Goal: Task Accomplishment & Management: Understand process/instructions

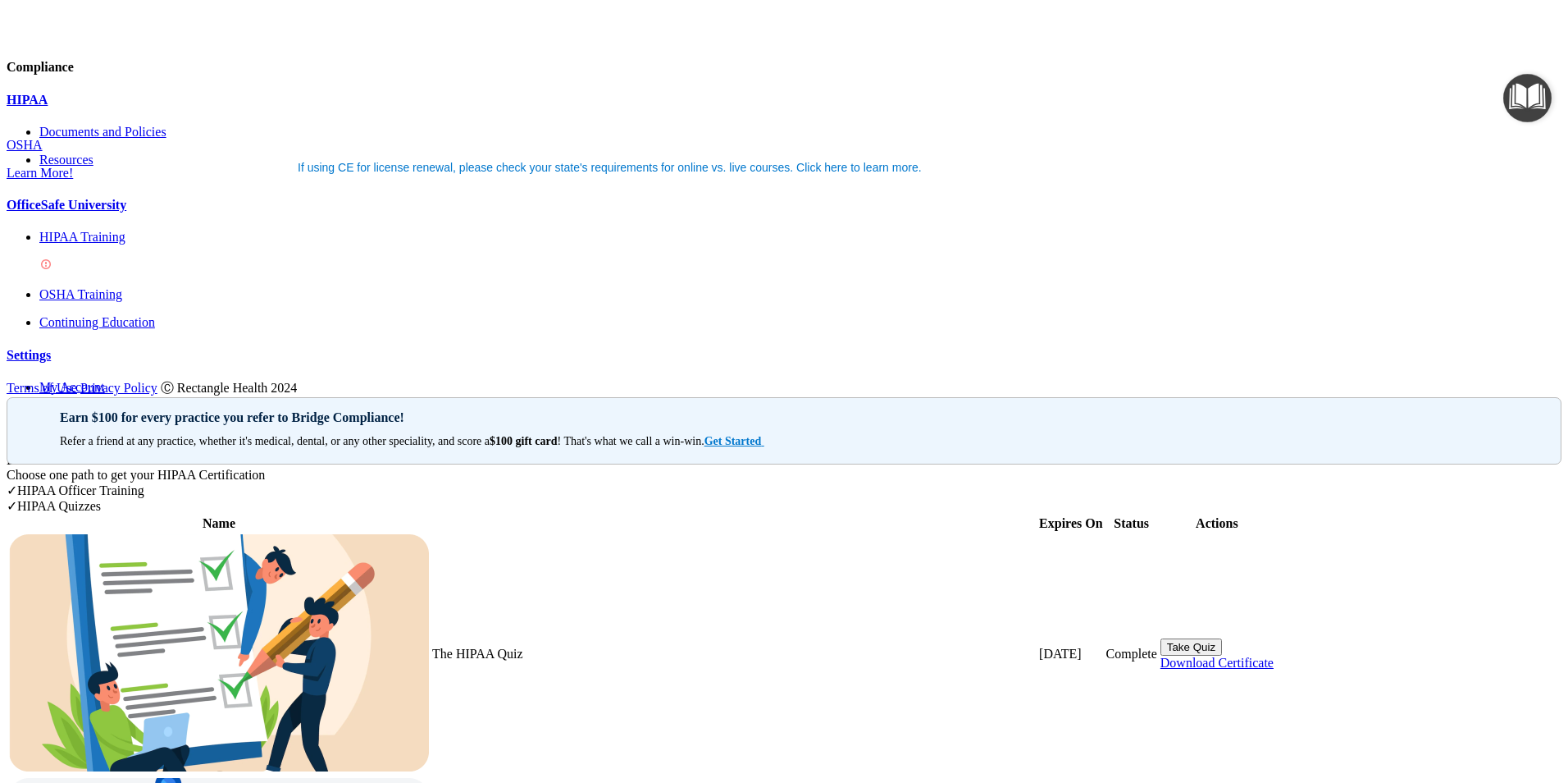
click at [146, 245] on p "HIPAA Training" at bounding box center [800, 236] width 1522 height 14
drag, startPoint x: 1058, startPoint y: 562, endPoint x: 1146, endPoint y: 565, distance: 88.1
drag, startPoint x: 1146, startPoint y: 565, endPoint x: 1116, endPoint y: 567, distance: 30.1
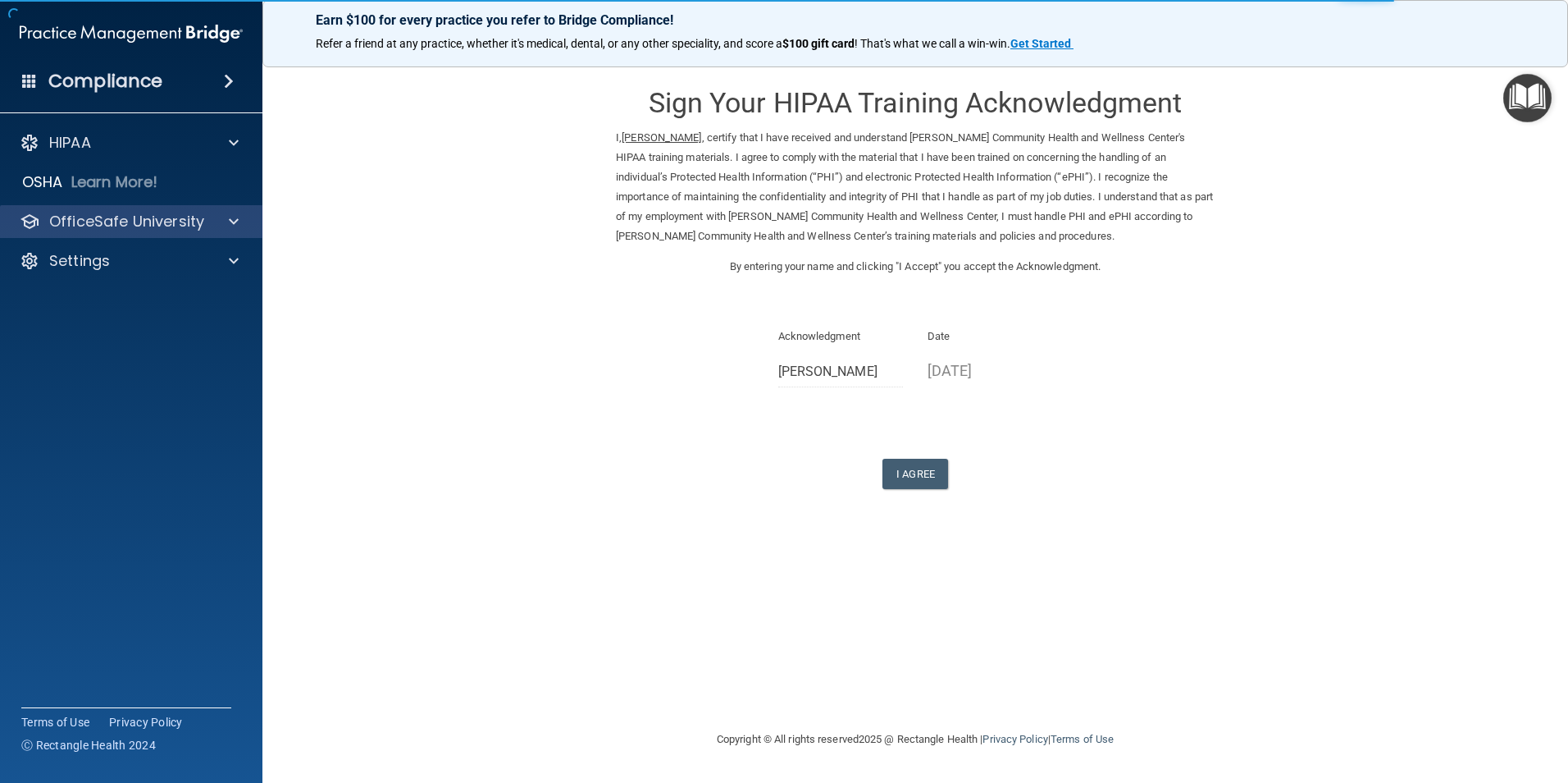
click at [136, 231] on div "OfficeSafe University" at bounding box center [132, 221] width 263 height 33
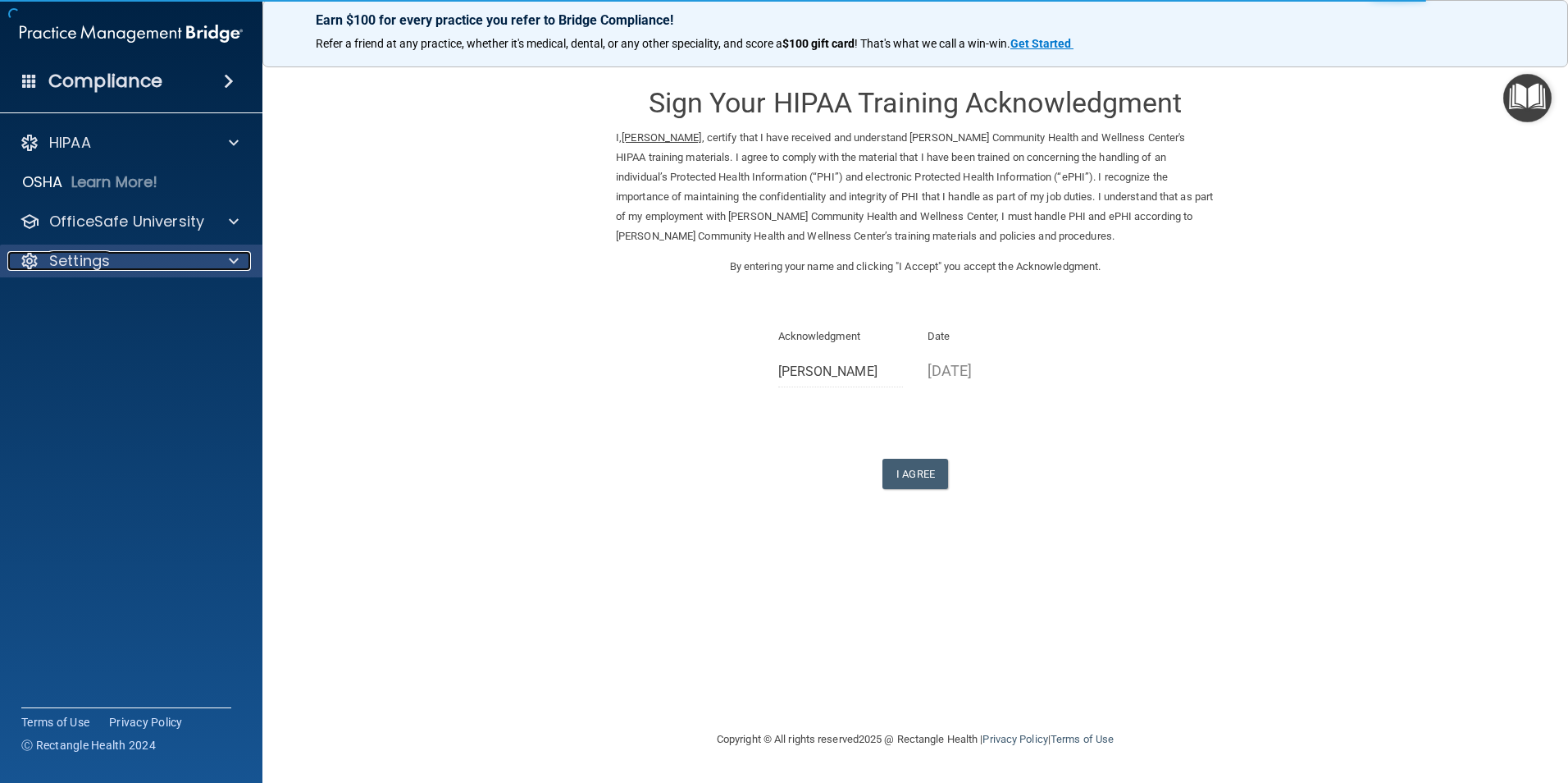
click at [105, 263] on p "Settings" at bounding box center [79, 260] width 60 height 20
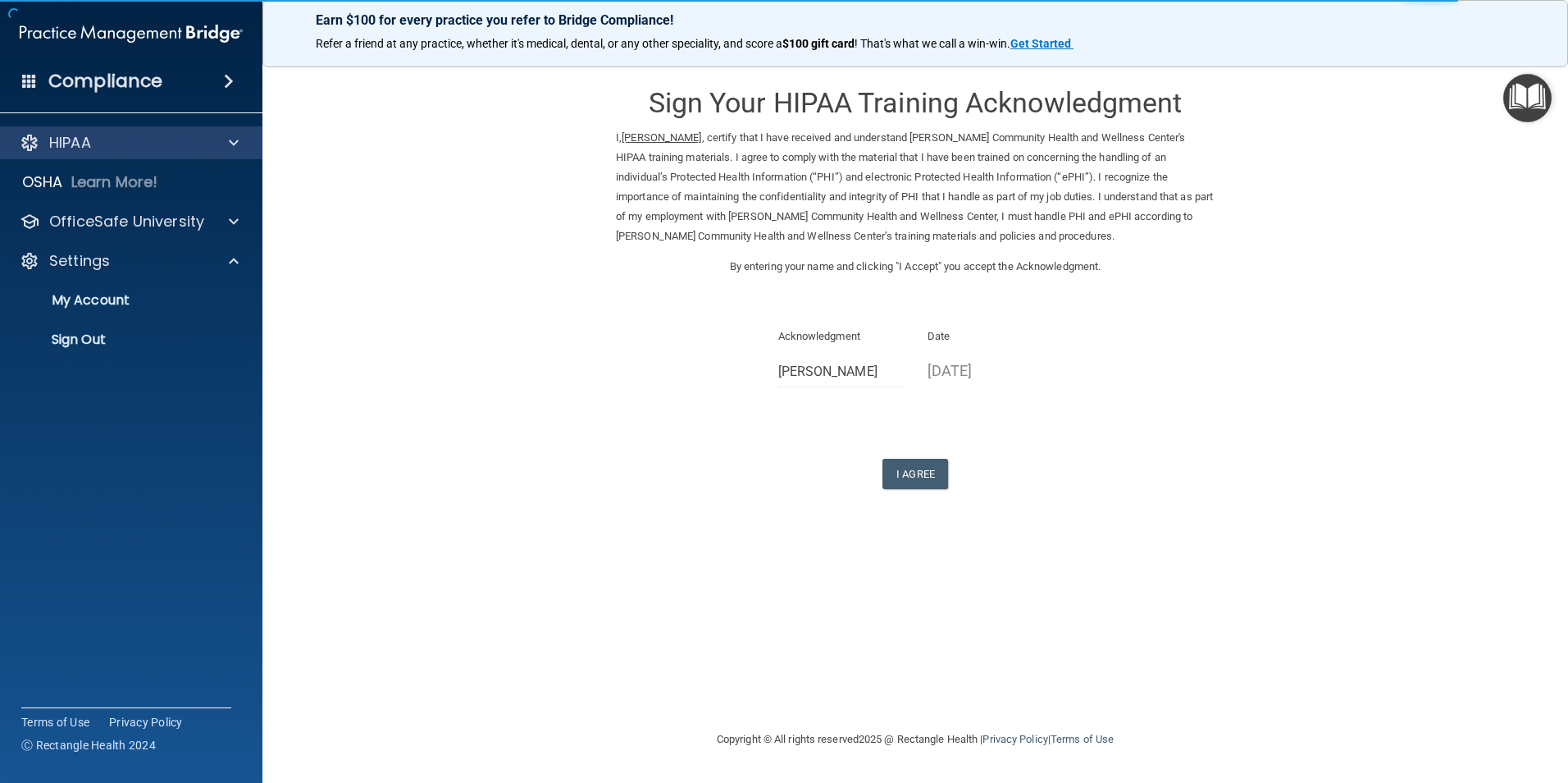
click at [162, 156] on div "HIPAA" at bounding box center [132, 143] width 263 height 33
click at [80, 152] on p "HIPAA" at bounding box center [70, 142] width 42 height 20
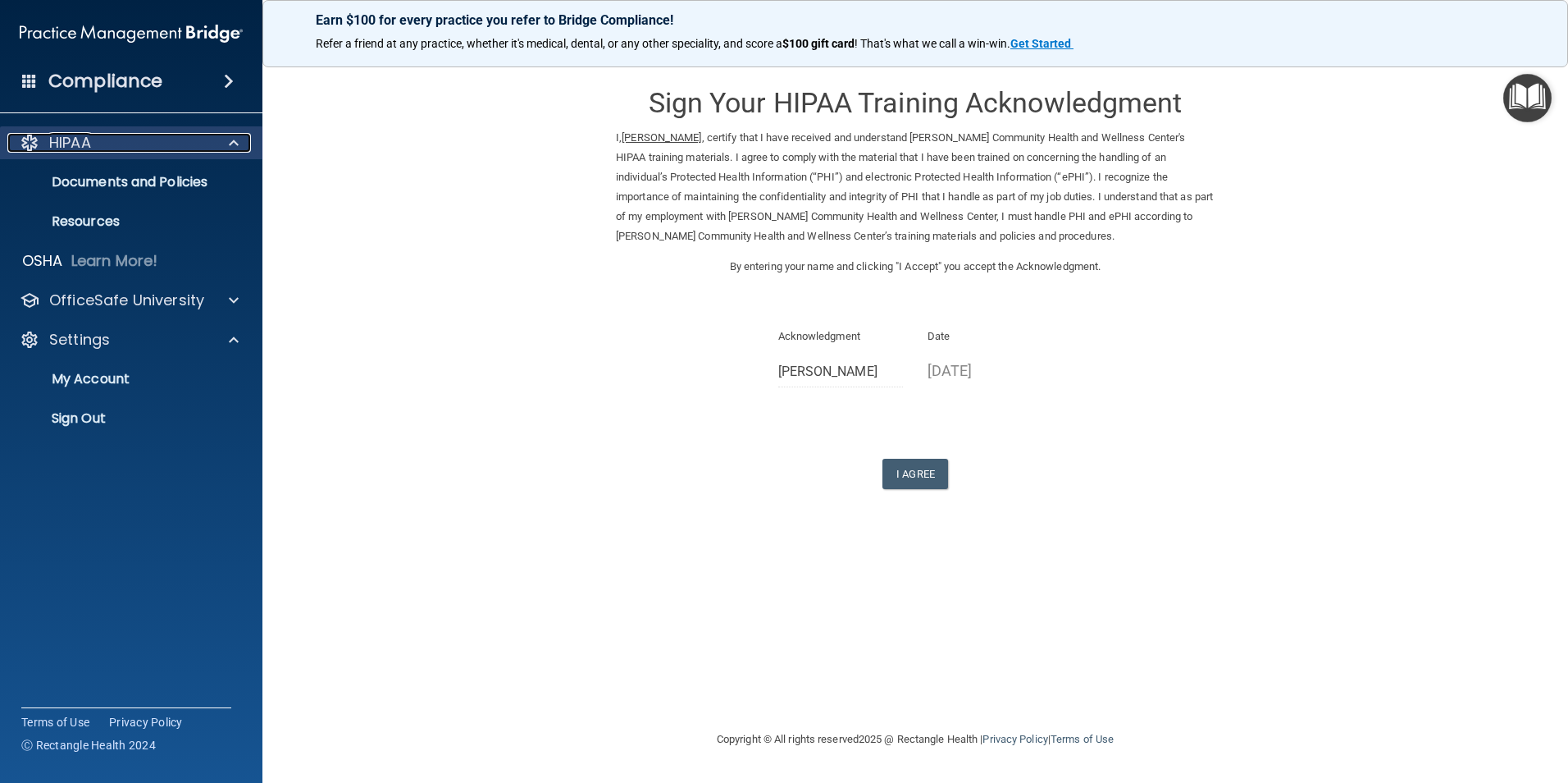
click at [82, 146] on p "HIPAA" at bounding box center [70, 142] width 42 height 20
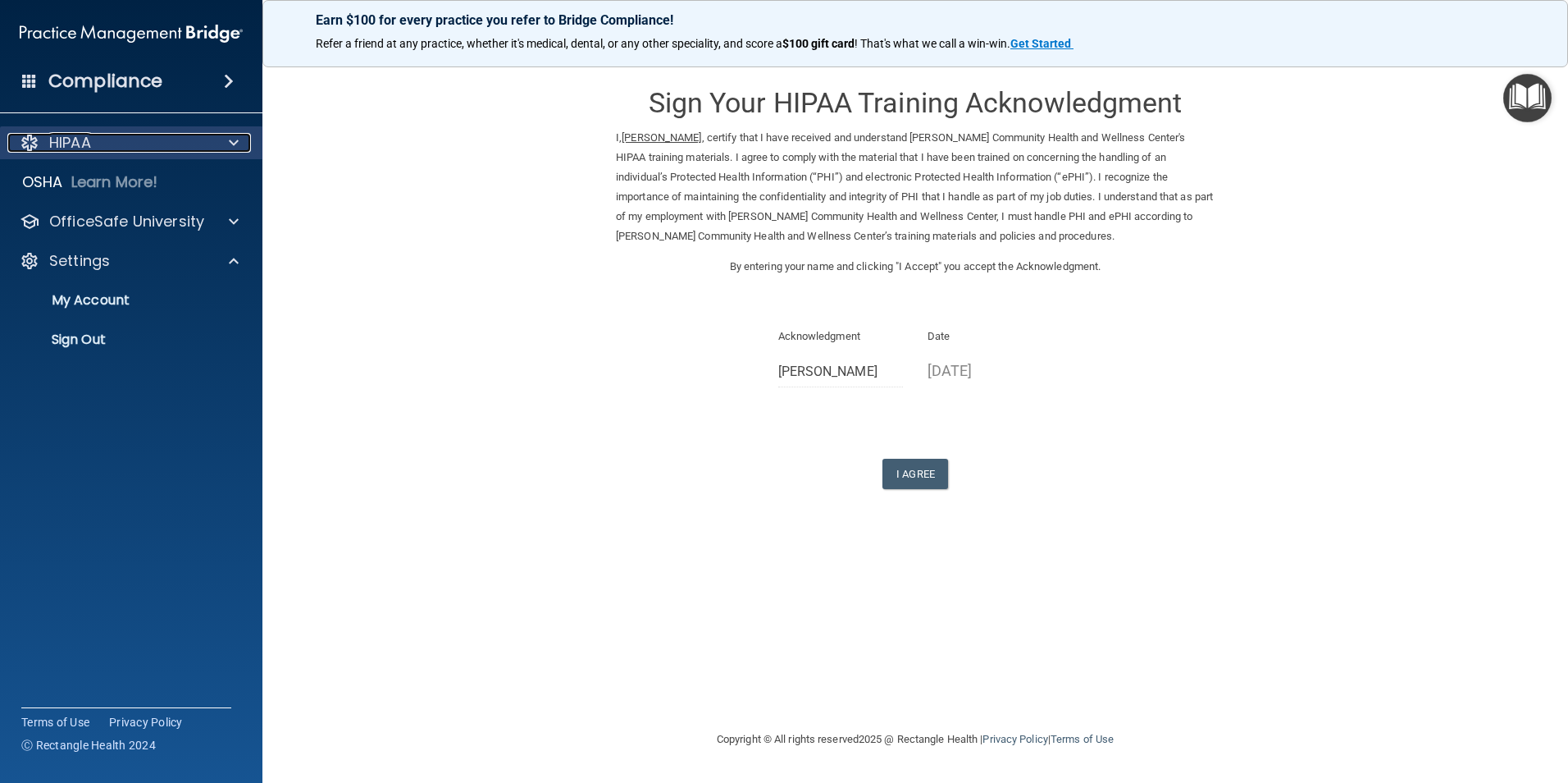
click at [55, 145] on p "HIPAA" at bounding box center [70, 142] width 42 height 20
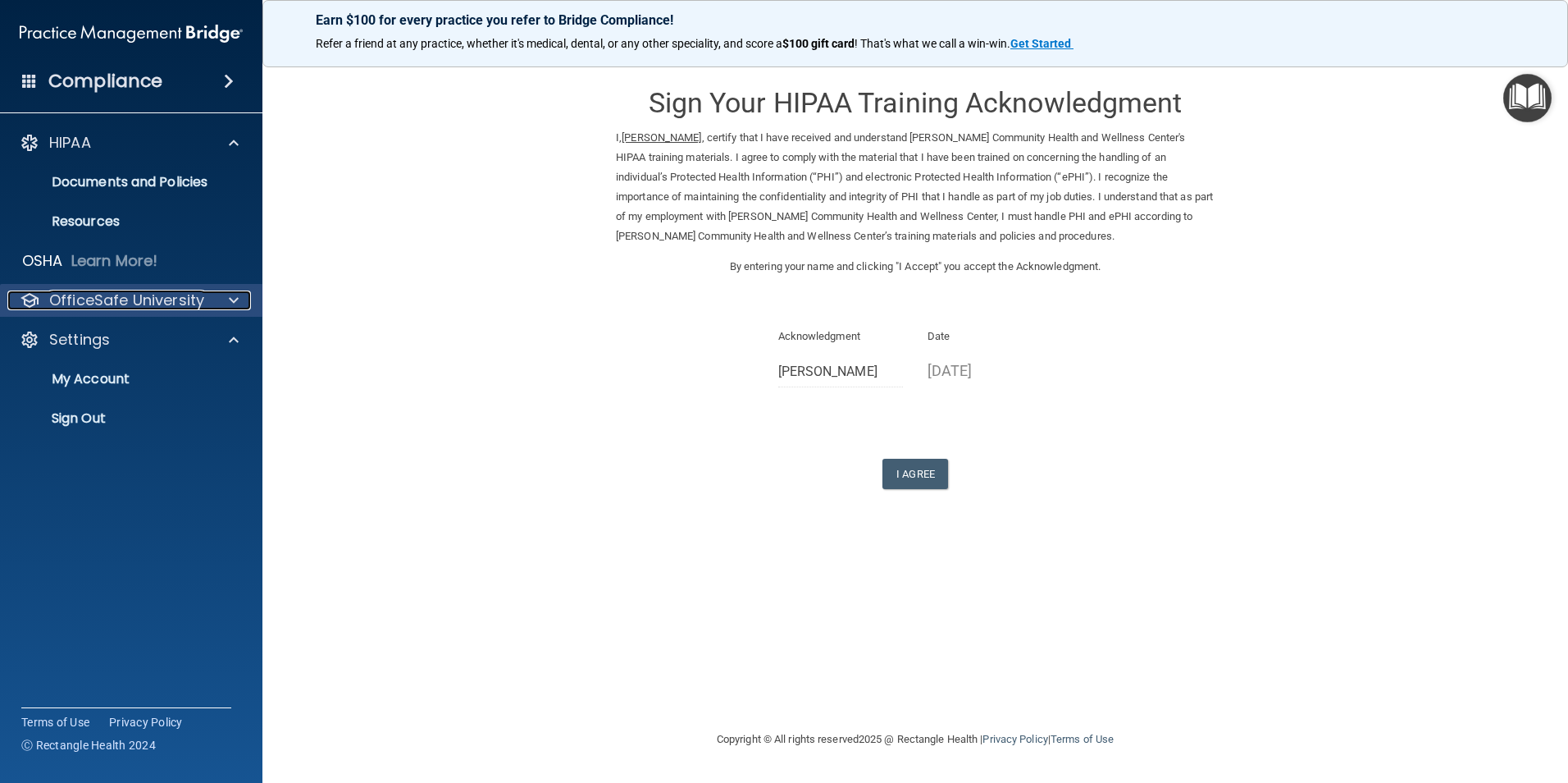
click at [108, 300] on p "OfficeSafe University" at bounding box center [127, 300] width 155 height 20
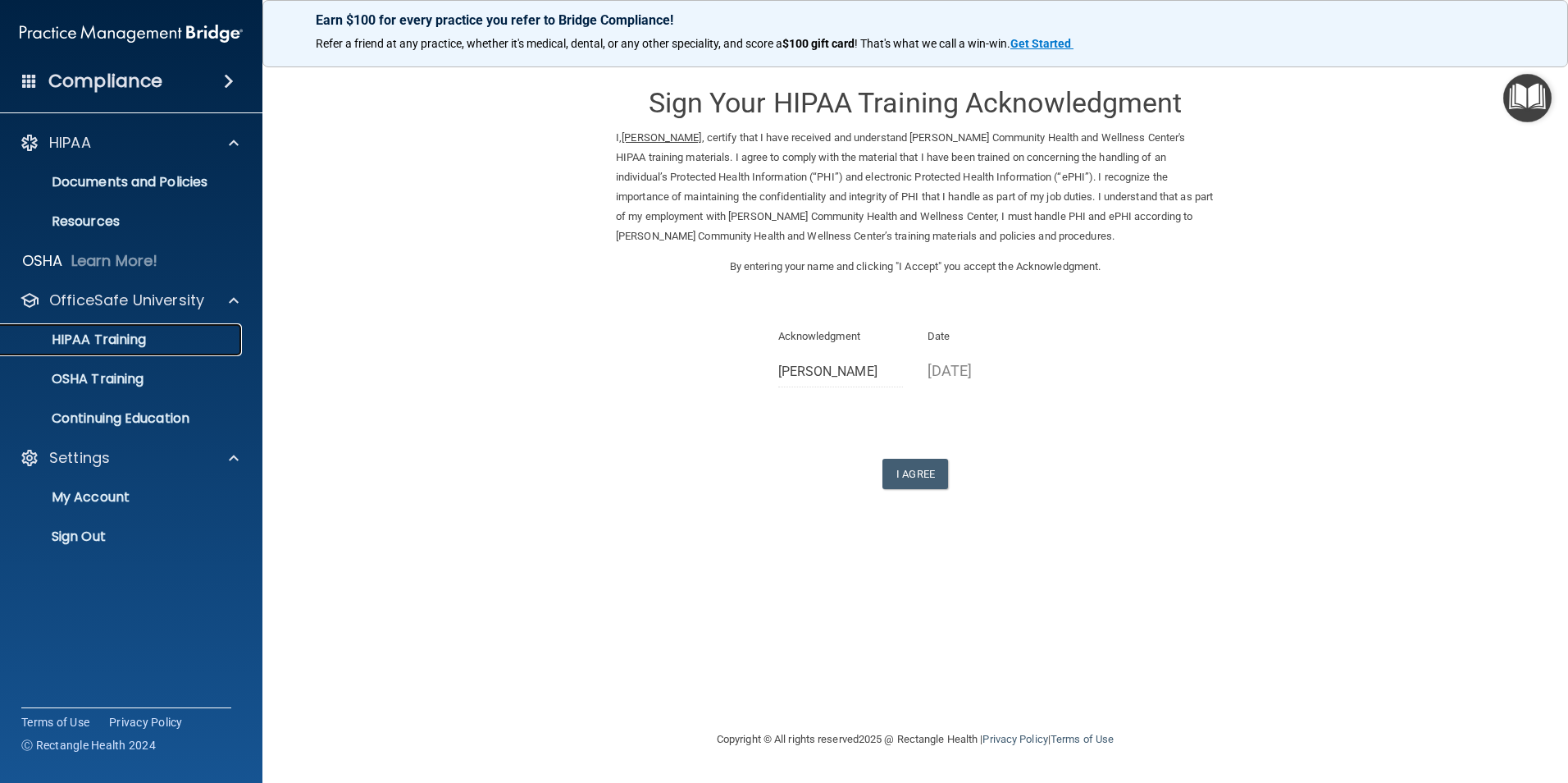
click at [93, 341] on p "HIPAA Training" at bounding box center [78, 339] width 135 height 16
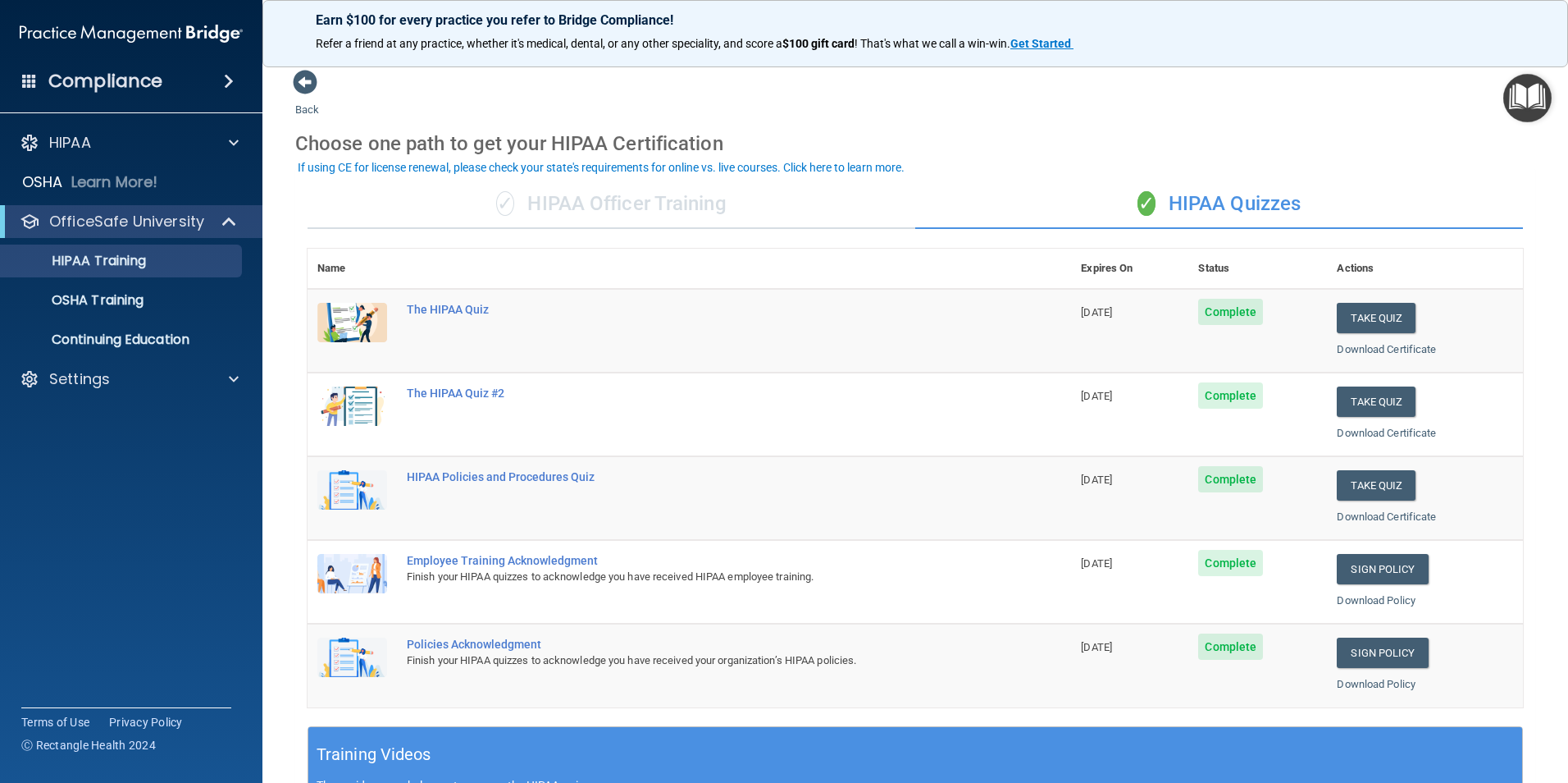
click at [620, 202] on div "✓ HIPAA Officer Training" at bounding box center [611, 204] width 608 height 49
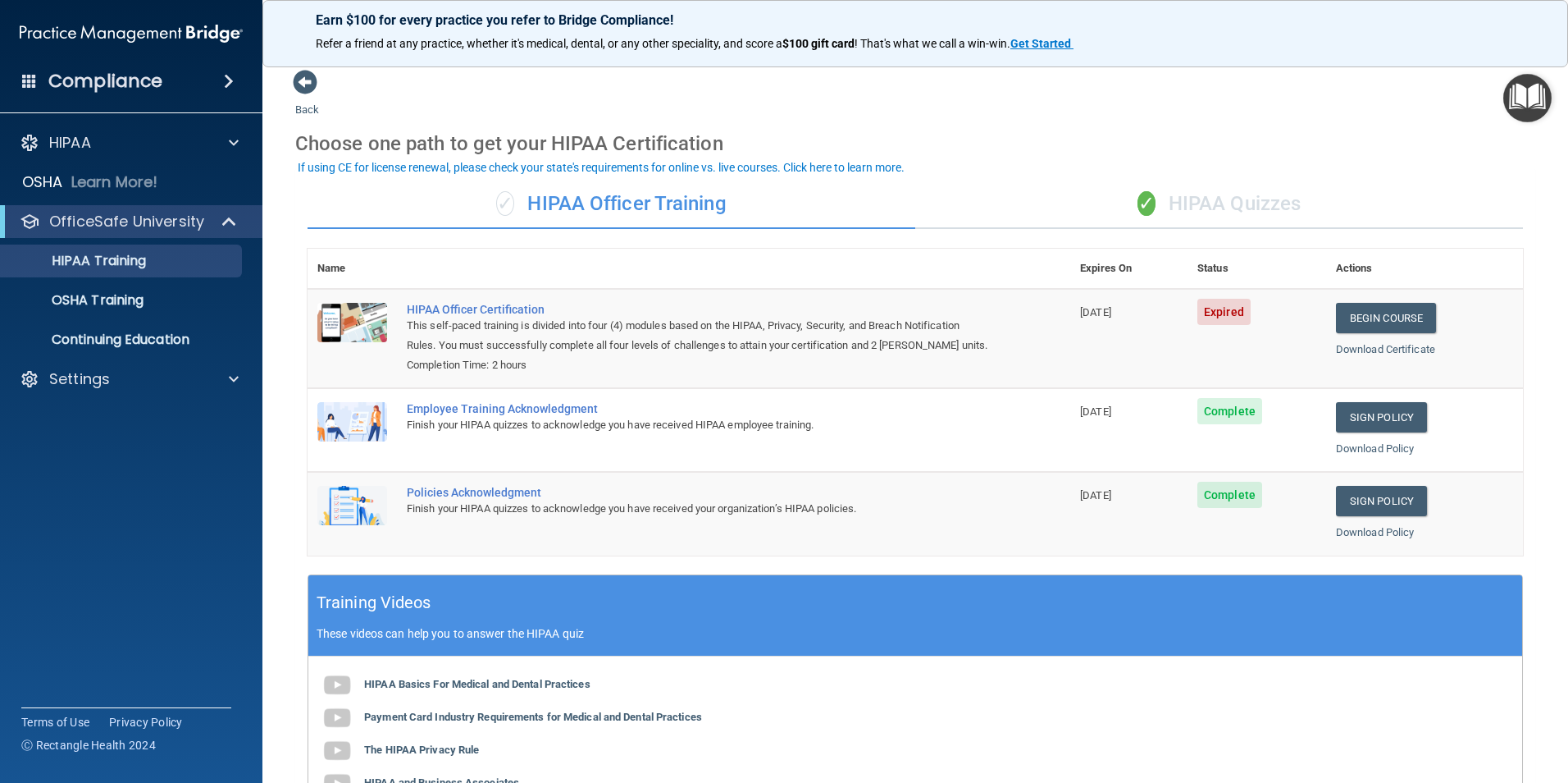
click at [1165, 202] on div "✓ HIPAA Quizzes" at bounding box center [1219, 204] width 608 height 49
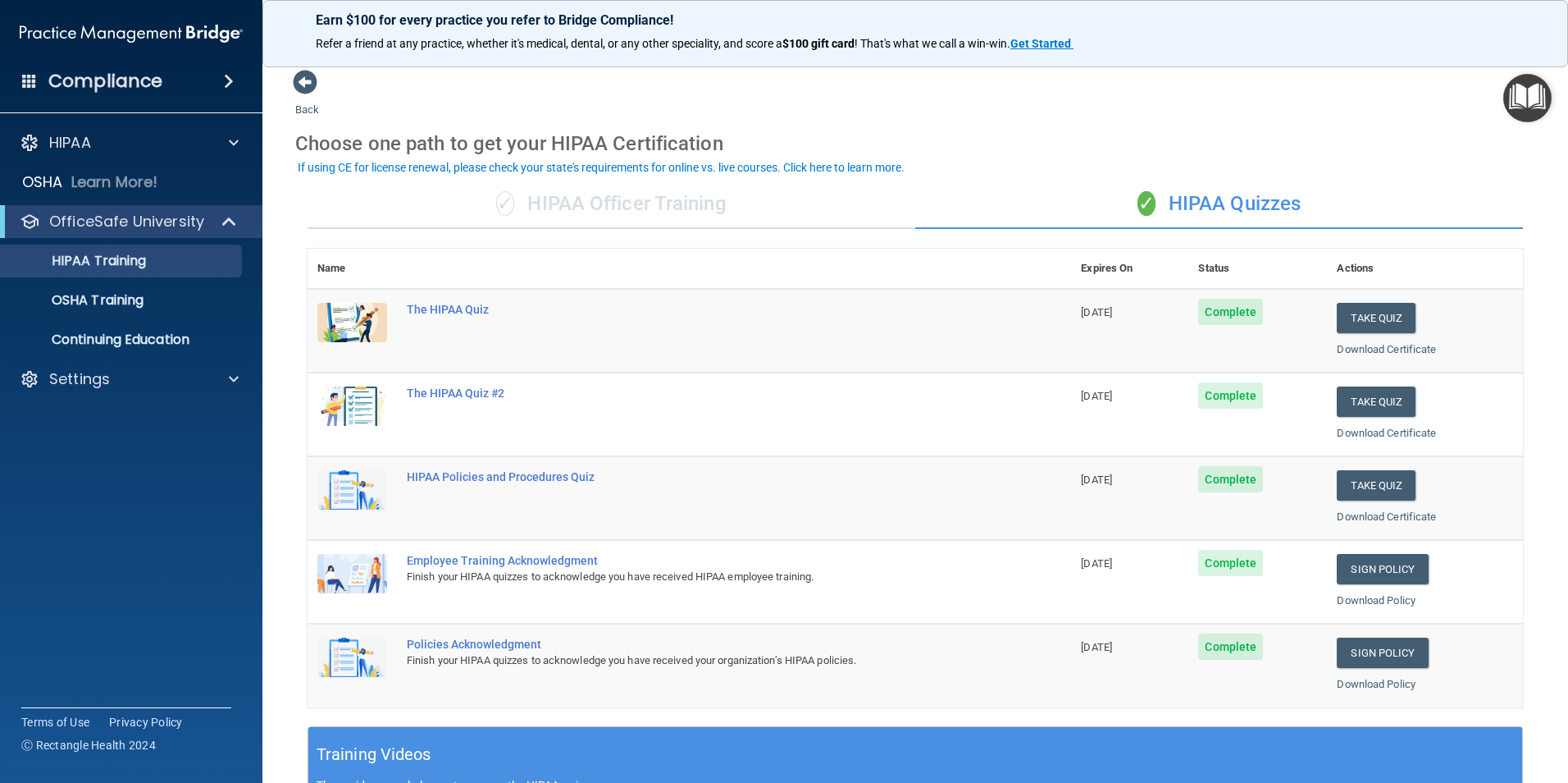
click at [587, 200] on div "✓ HIPAA Officer Training" at bounding box center [611, 204] width 608 height 49
